Goal: Task Accomplishment & Management: Complete application form

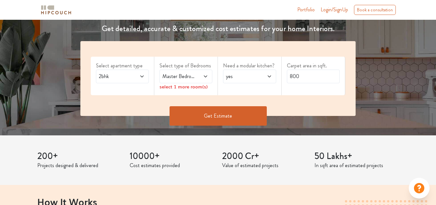
scroll to position [97, 0]
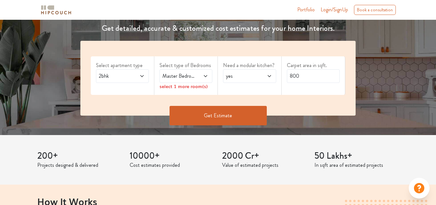
click at [195, 79] on span "Master Bedroom" at bounding box center [178, 76] width 35 height 8
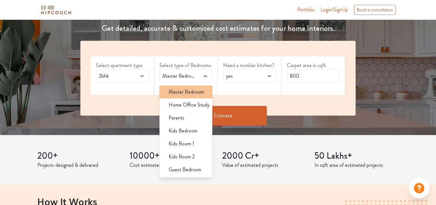
click at [195, 93] on span "Master Bedroom" at bounding box center [186, 92] width 35 height 8
click at [195, 92] on span "Master Bedroom" at bounding box center [186, 92] width 35 height 8
click at [254, 76] on span "yes" at bounding box center [242, 76] width 35 height 8
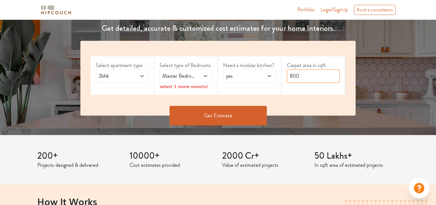
click at [317, 74] on input "800" at bounding box center [313, 76] width 53 height 14
click at [212, 72] on div "Master Bedroom" at bounding box center [185, 76] width 53 height 14
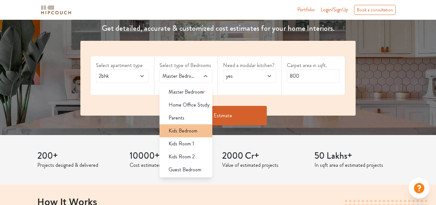
click at [189, 130] on span "Kids Bedroom" at bounding box center [183, 131] width 29 height 8
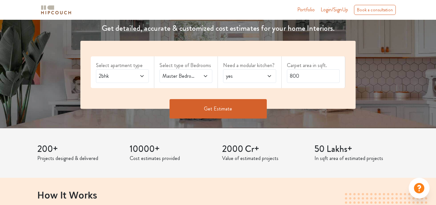
click at [200, 77] on span at bounding box center [202, 76] width 12 height 8
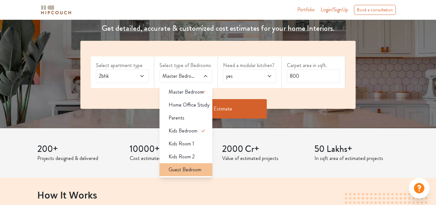
click at [191, 166] on span "Guest Bedroom" at bounding box center [185, 170] width 33 height 8
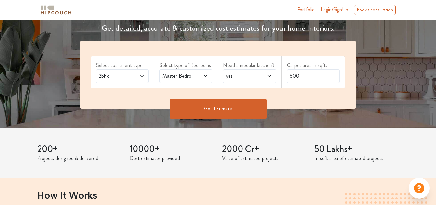
click at [215, 112] on button "Get Estimate" at bounding box center [218, 108] width 97 height 19
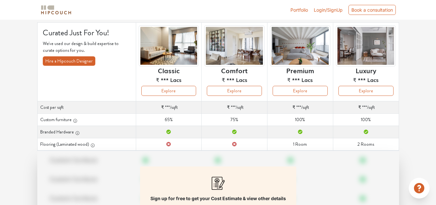
scroll to position [9, 0]
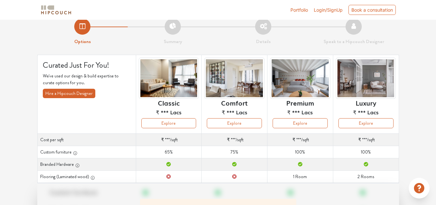
click at [177, 85] on img at bounding box center [169, 78] width 60 height 41
click at [177, 125] on button "Explore" at bounding box center [168, 123] width 55 height 10
